Goal: Information Seeking & Learning: Learn about a topic

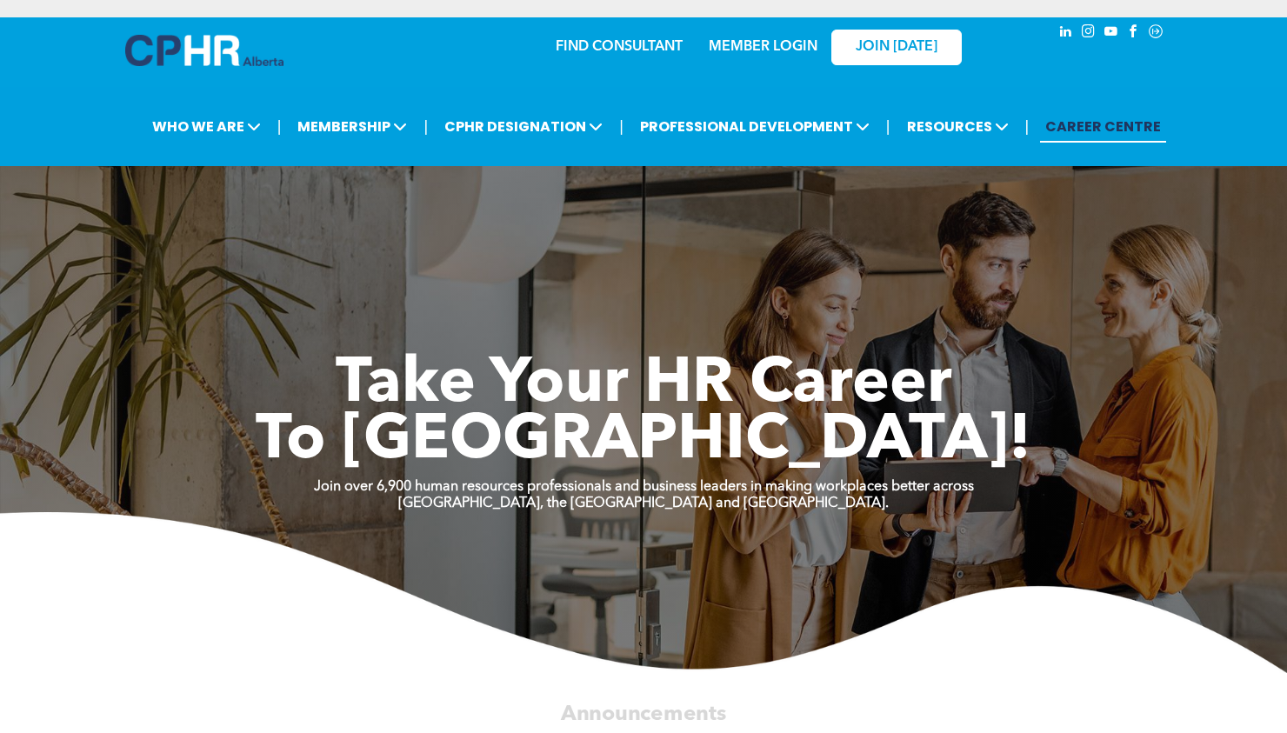
click at [790, 50] on link "MEMBER LOGIN" at bounding box center [763, 47] width 109 height 14
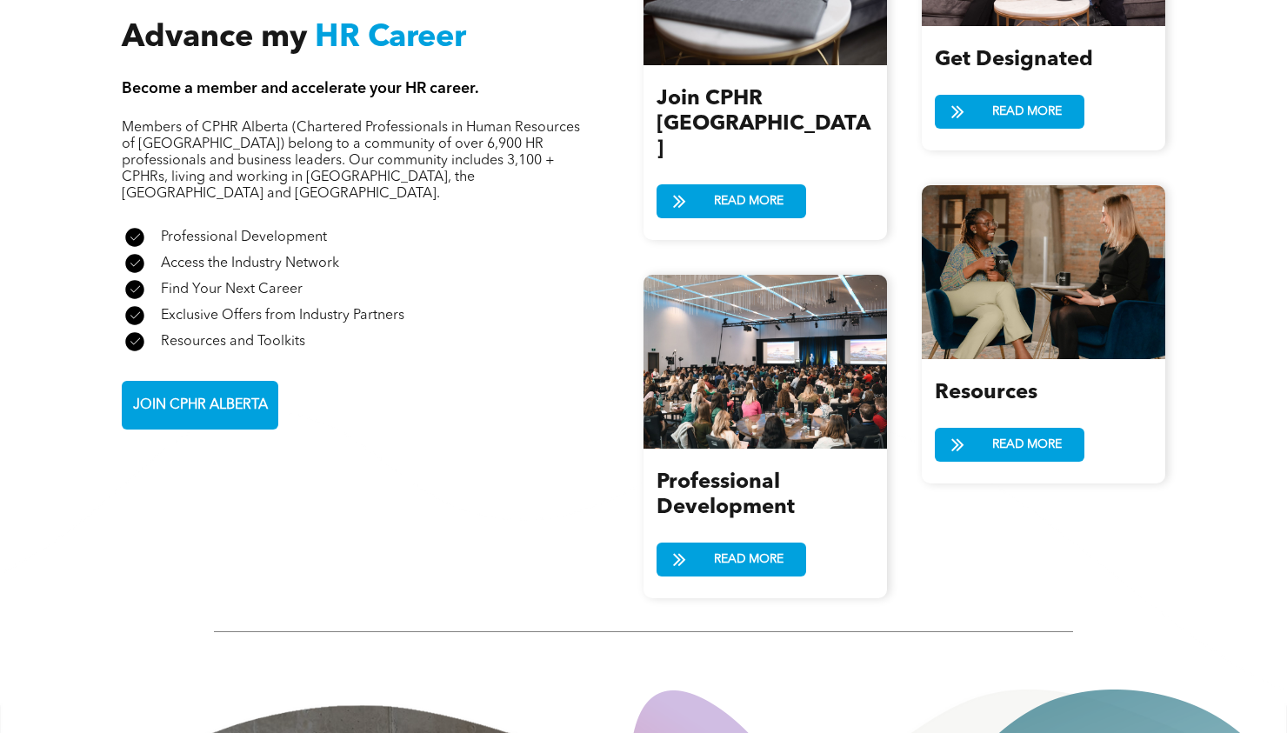
scroll to position [2087, 0]
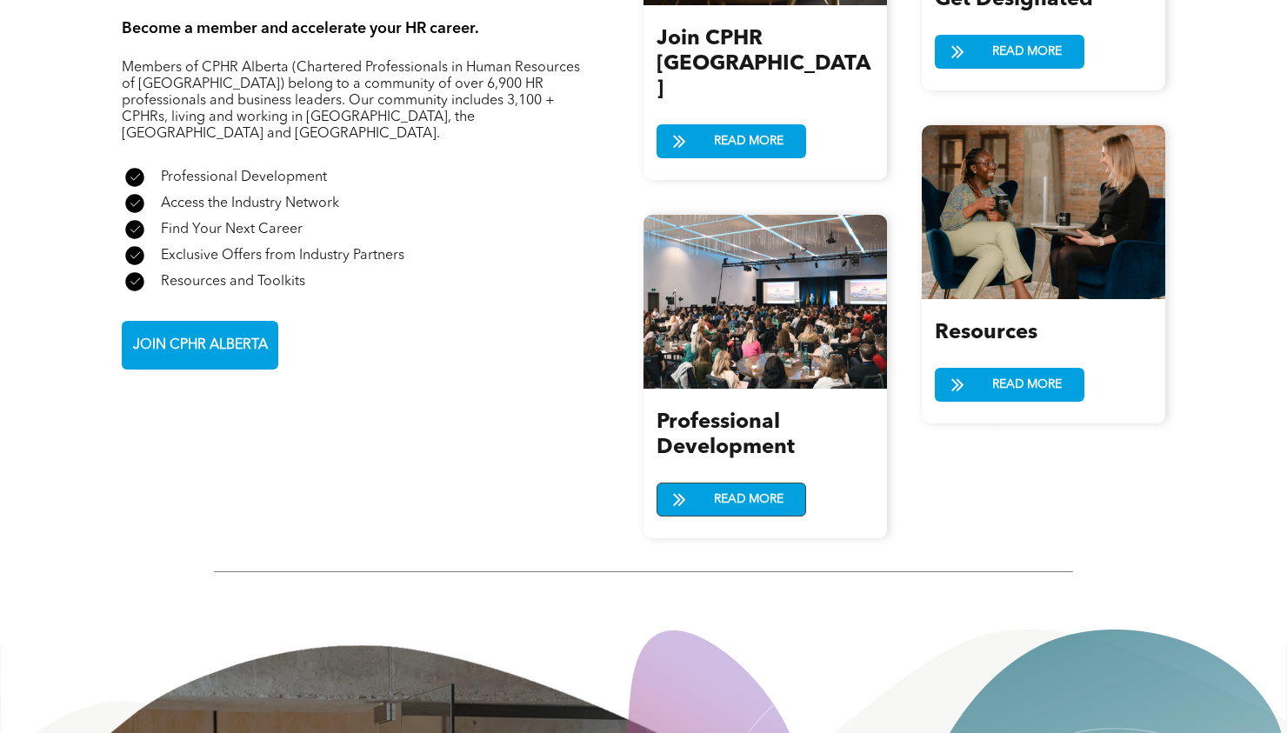
click at [755, 483] on span "READ MORE" at bounding box center [749, 499] width 82 height 32
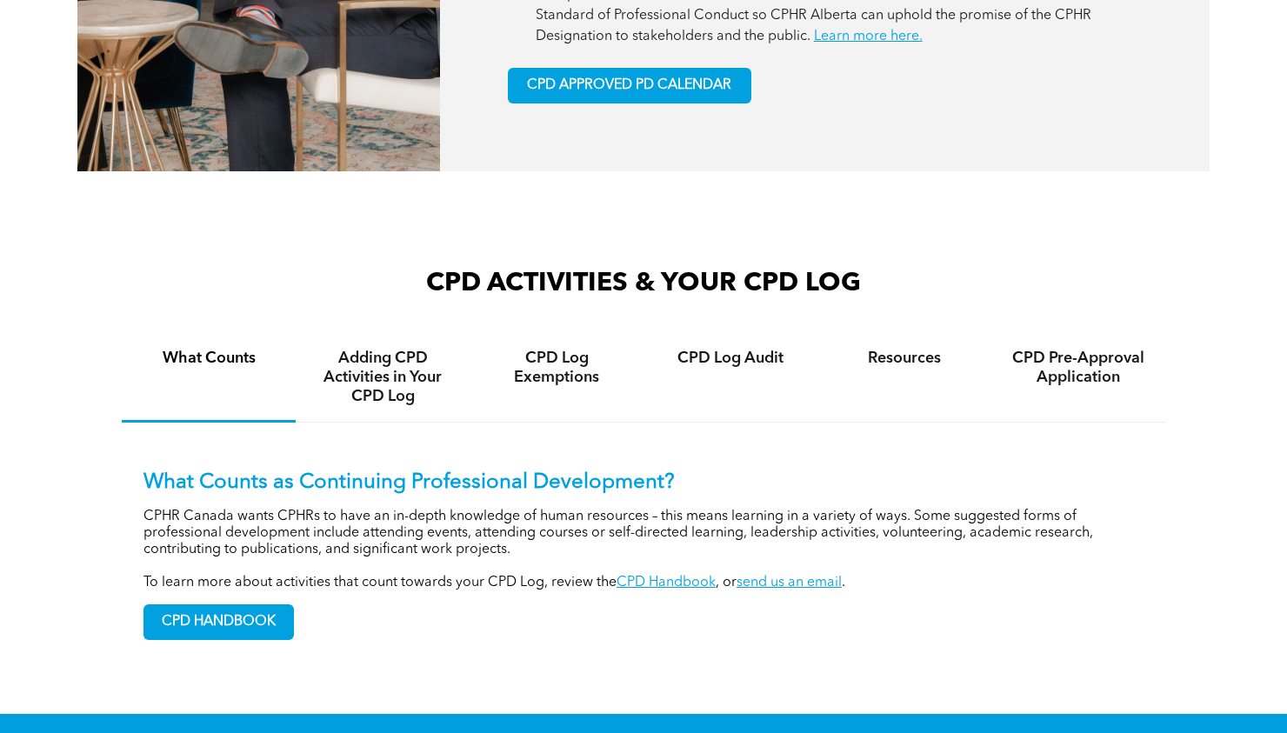
scroll to position [1043, 0]
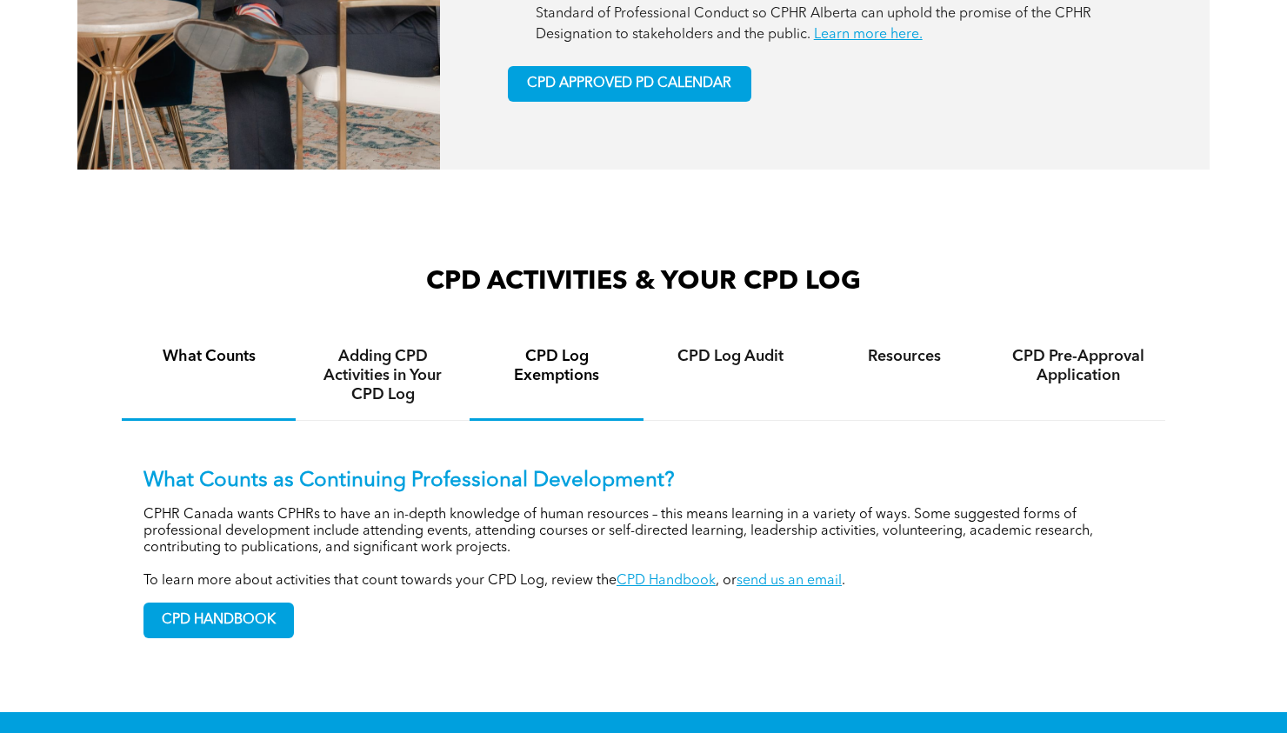
click at [544, 377] on h4 "CPD Log Exemptions" at bounding box center [556, 366] width 143 height 38
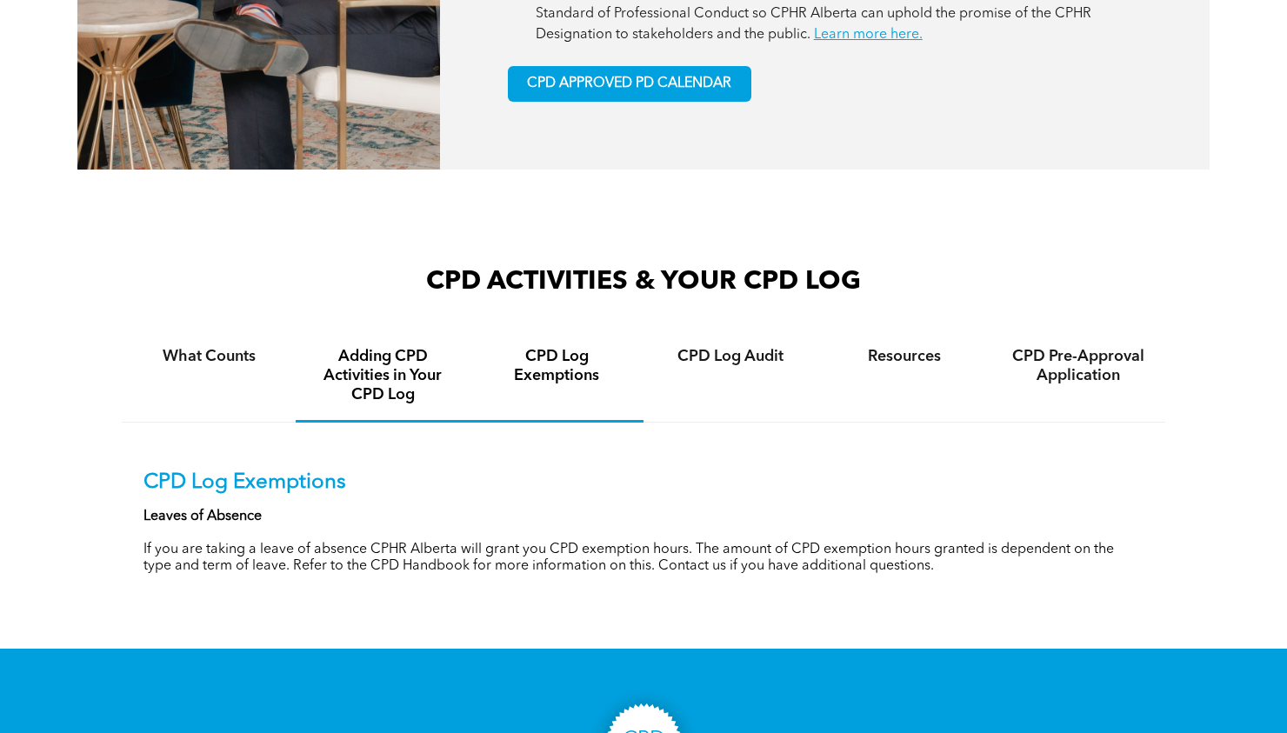
click at [410, 378] on h4 "Adding CPD Activities in Your CPD Log" at bounding box center [382, 375] width 143 height 57
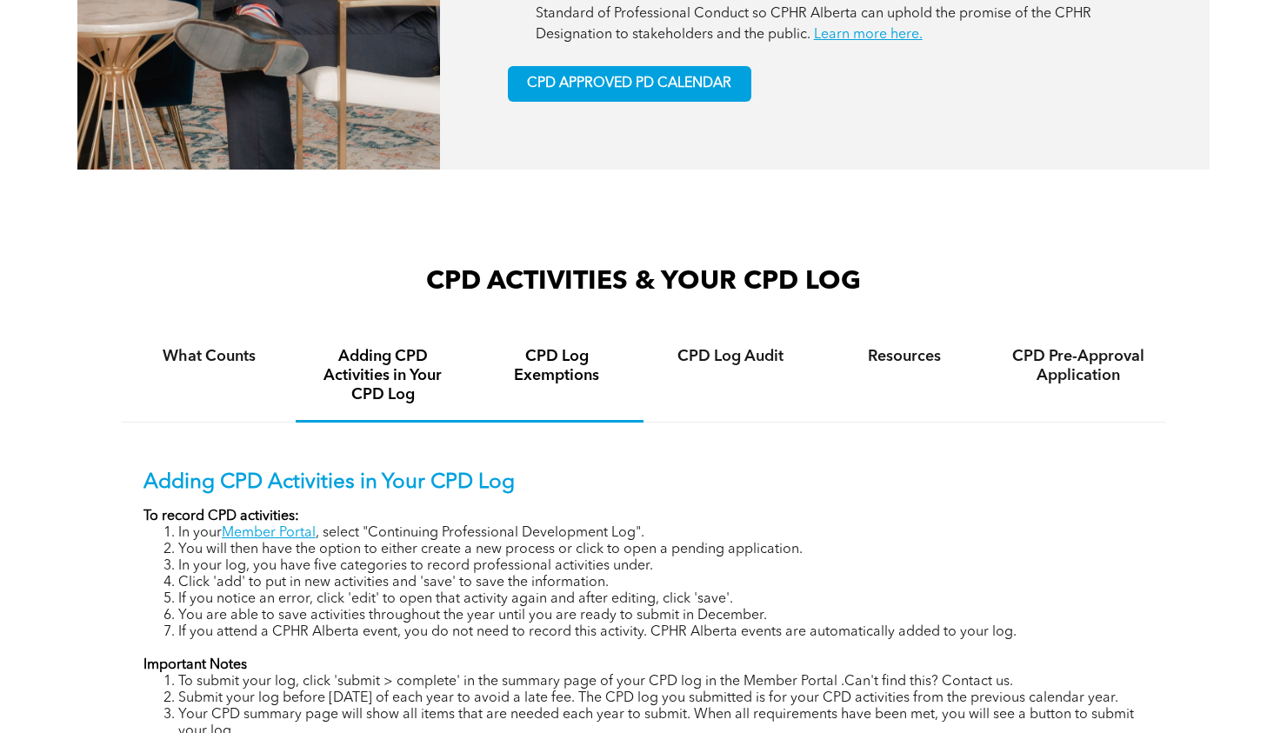
click at [588, 405] on div "CPD Log Exemptions" at bounding box center [557, 376] width 174 height 91
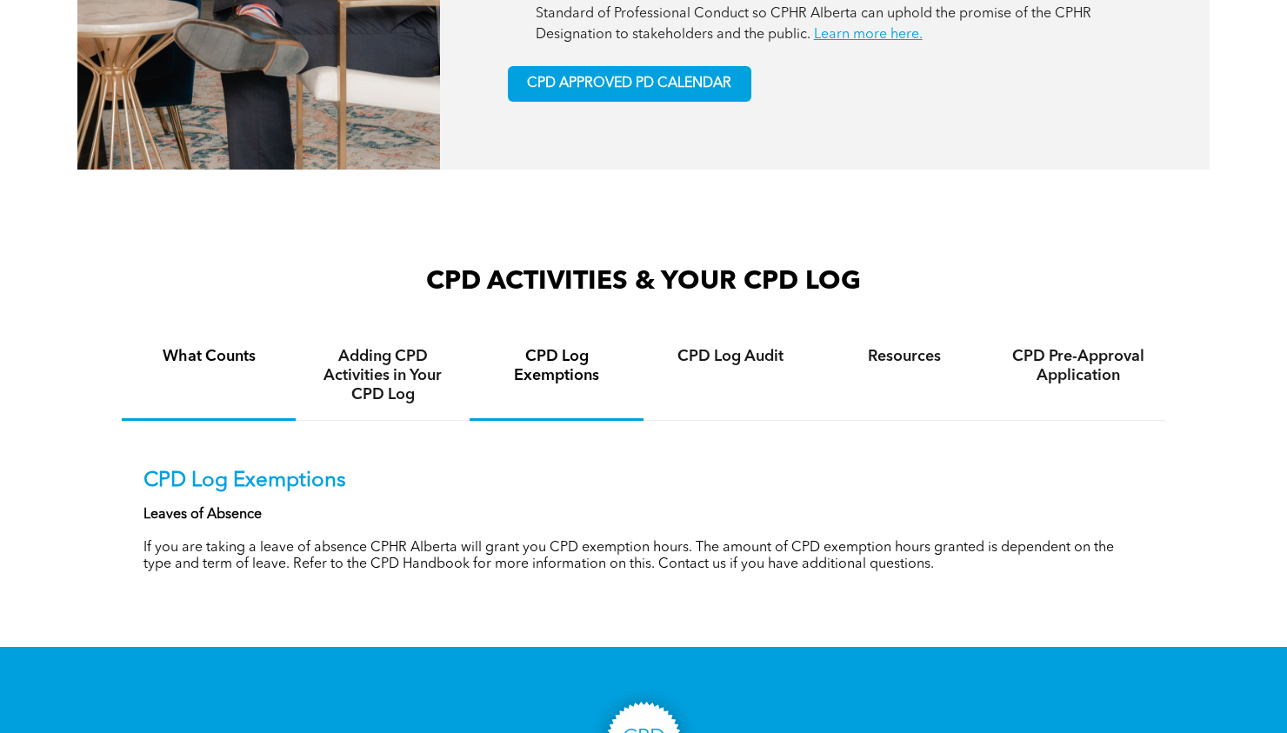
click at [255, 358] on h4 "What Counts" at bounding box center [208, 356] width 143 height 19
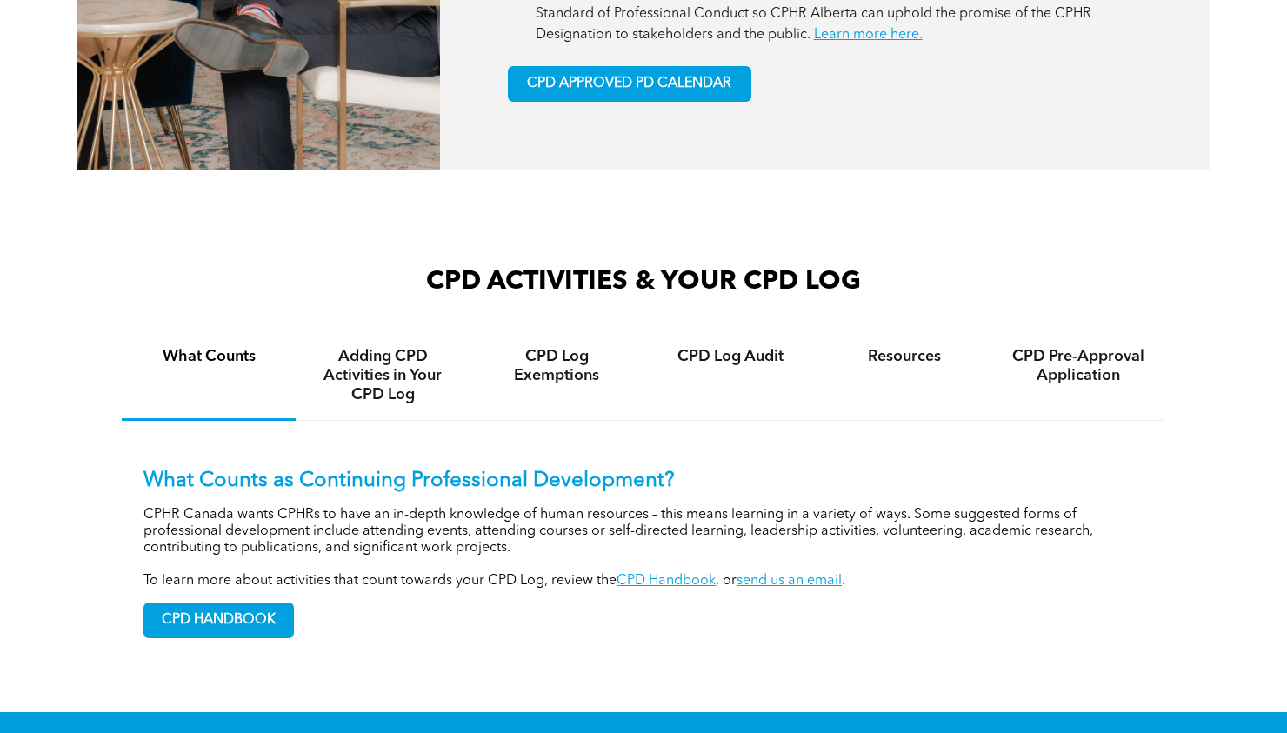
click at [210, 376] on div "What Counts" at bounding box center [209, 376] width 174 height 90
click at [676, 77] on span "CPD APPROVED PD CALENDAR" at bounding box center [629, 84] width 204 height 17
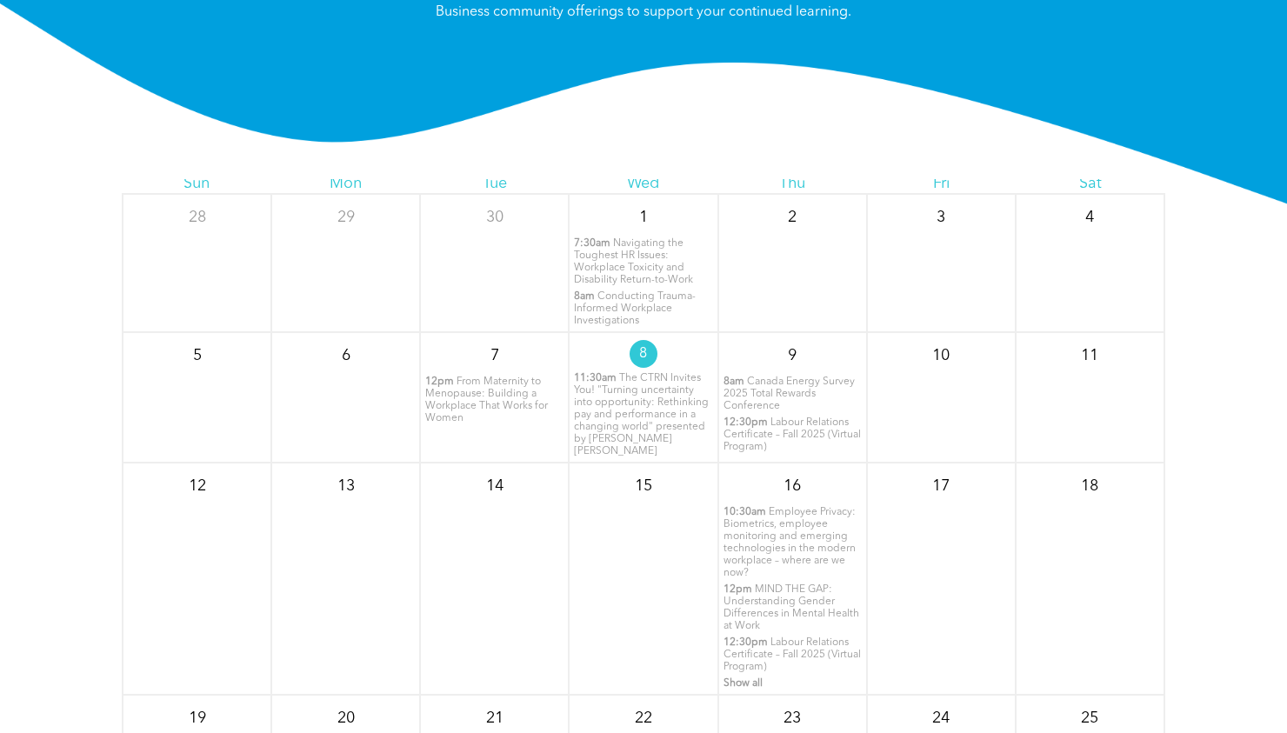
scroll to position [87, 0]
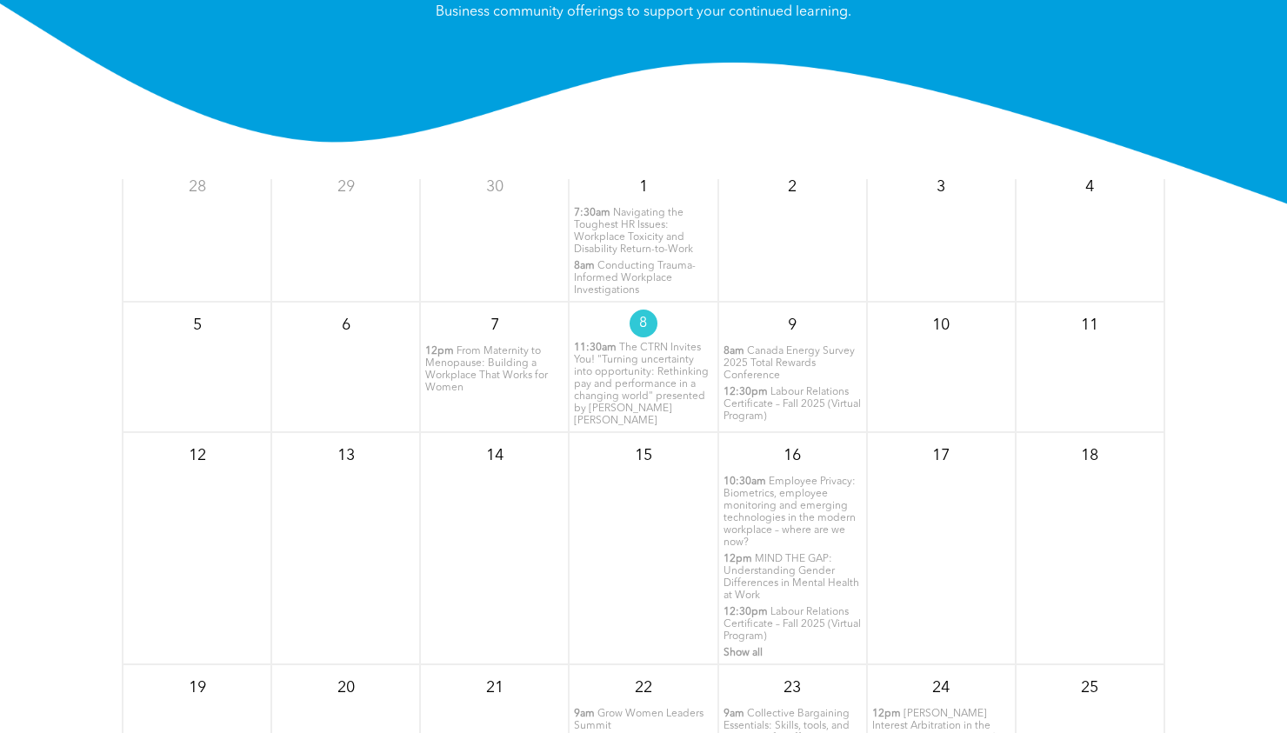
click at [483, 373] on span "From Maternity to Menopause: Building a Workplace That Works for Women" at bounding box center [486, 369] width 123 height 47
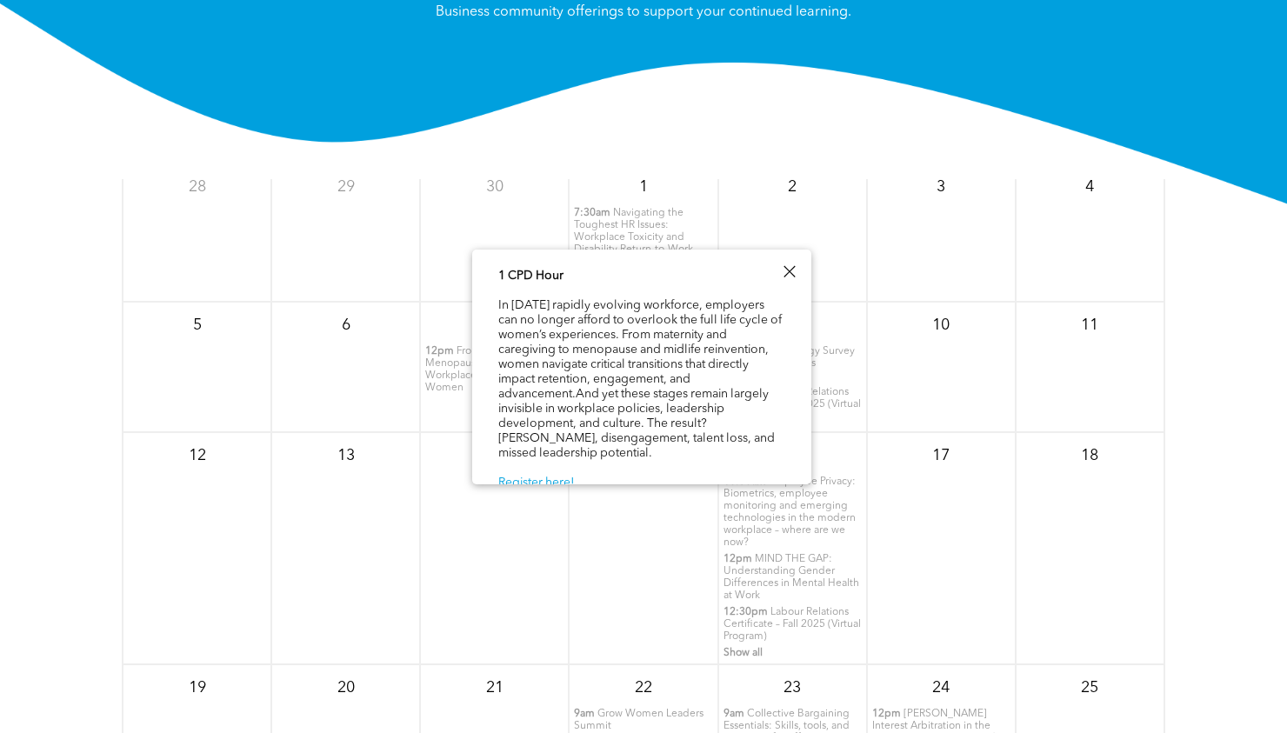
scroll to position [89, 0]
click at [796, 254] on div "From Maternity to Menopause: Building a Workplace That Works for Women Tue, Oct…" at bounding box center [641, 329] width 339 height 337
click at [790, 269] on div at bounding box center [788, 271] width 23 height 23
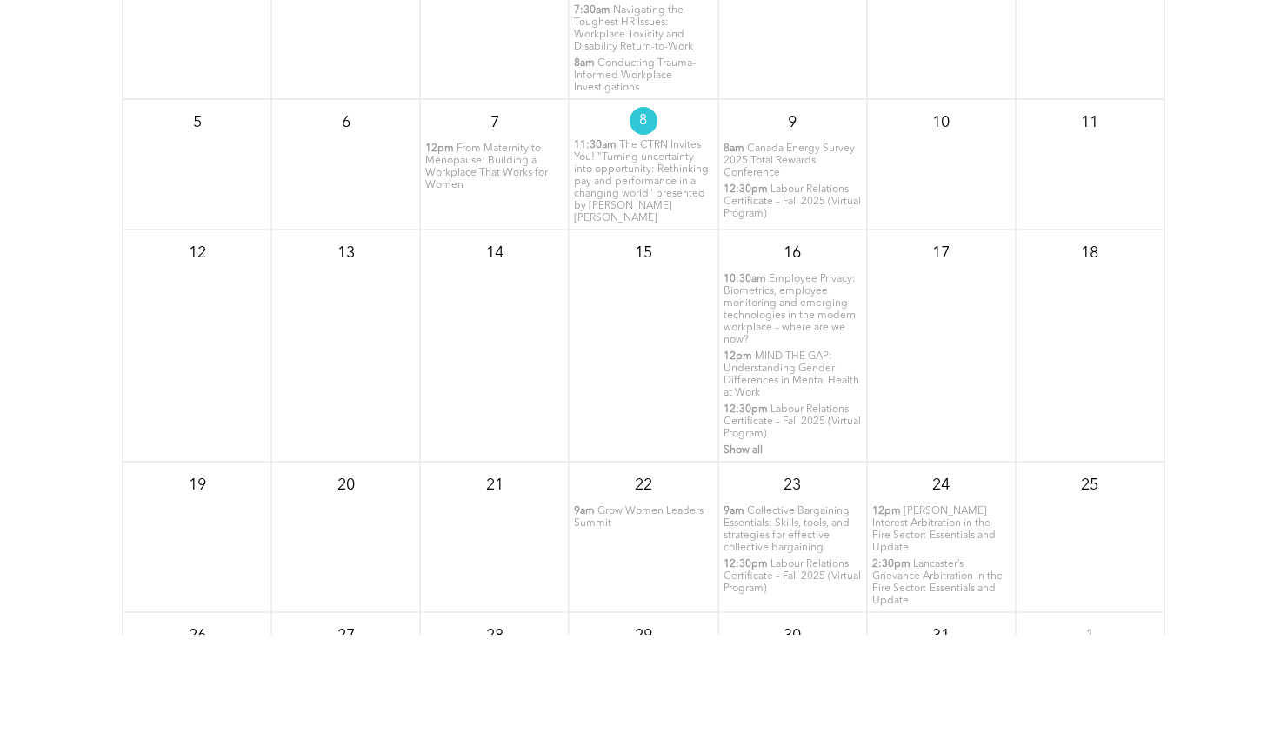
scroll to position [0, 0]
